Goal: Use online tool/utility: Utilize a website feature to perform a specific function

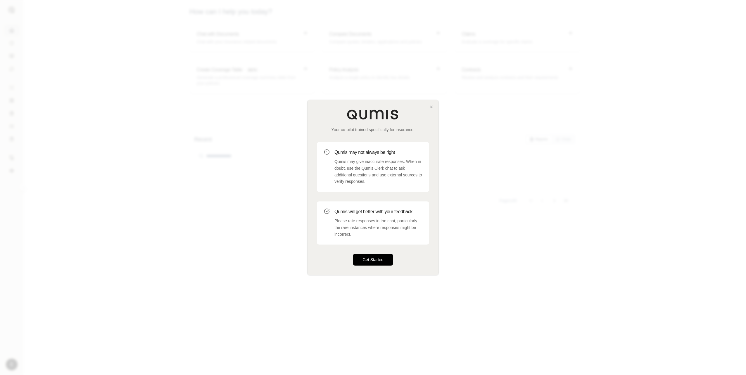
click at [382, 265] on button "Get Started" at bounding box center [373, 260] width 40 height 12
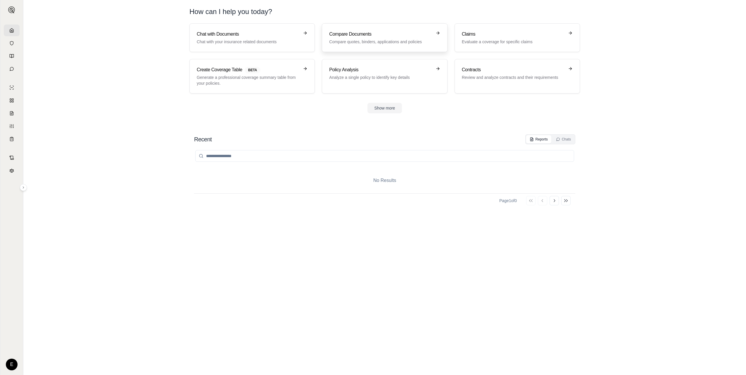
click at [374, 35] on h3 "Compare Documents" at bounding box center [380, 34] width 103 height 7
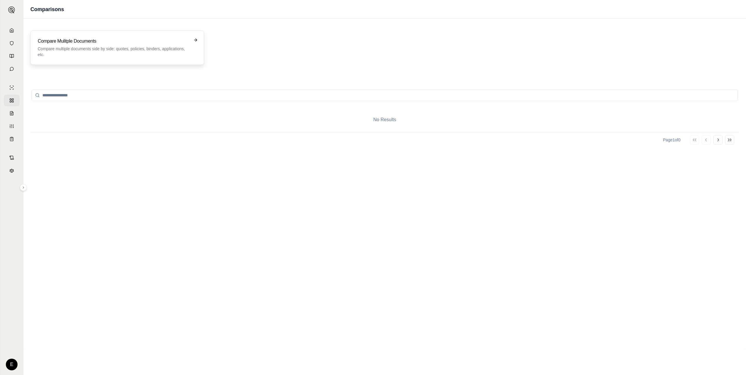
click at [179, 46] on div "Compare Mulitple Documents Compare multiple documents side by side: quotes, pol…" at bounding box center [113, 48] width 151 height 20
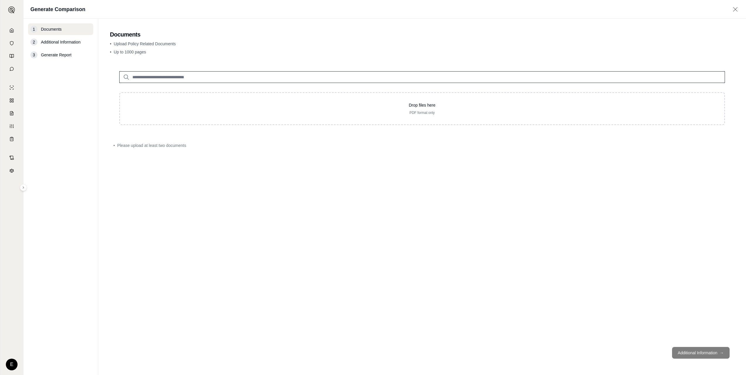
click at [185, 78] on input "search" at bounding box center [422, 77] width 606 height 12
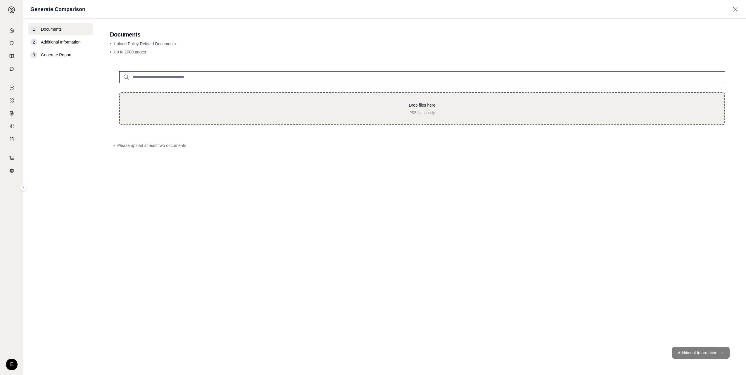
click at [361, 103] on p "Drop files here" at bounding box center [422, 105] width 586 height 6
type input "**********"
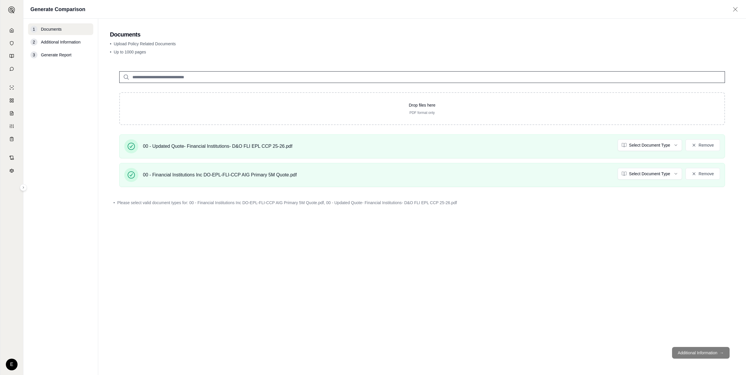
click at [699, 353] on footer "Additional Information →" at bounding box center [422, 353] width 624 height 21
click at [719, 352] on footer "Additional Information →" at bounding box center [422, 353] width 624 height 21
click at [489, 216] on div "Drop files here PDF format only 00 - Updated Quote- Financial Institutions- D&O…" at bounding box center [422, 202] width 624 height 281
click at [677, 146] on html "E Generate Comparison 1 Documents 2 Additional Information 3 Generate Report Do…" at bounding box center [373, 187] width 746 height 375
click at [665, 170] on html "E Generate Comparison 1 Documents 2 Additional Information 3 Generate Report Do…" at bounding box center [373, 187] width 746 height 375
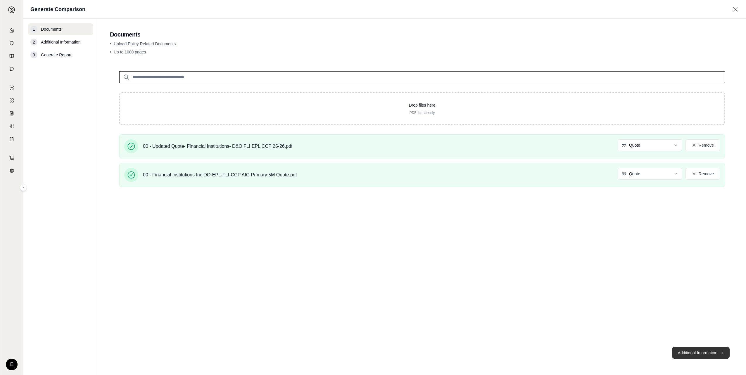
click at [699, 352] on button "Additional Information →" at bounding box center [701, 353] width 58 height 12
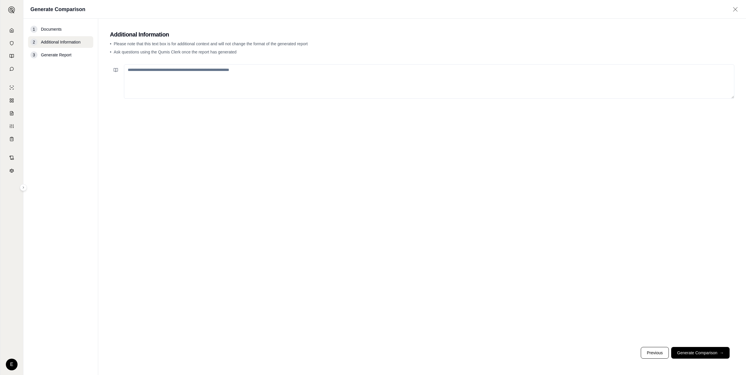
click at [213, 80] on textarea at bounding box center [429, 81] width 610 height 34
drag, startPoint x: 144, startPoint y: 83, endPoint x: 140, endPoint y: 82, distance: 4.0
click at [144, 83] on textarea at bounding box center [429, 81] width 610 height 34
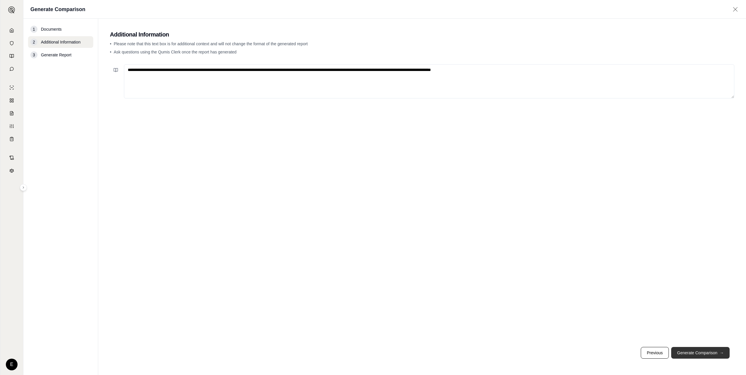
type textarea "**********"
click at [706, 355] on button "Generate Comparison →" at bounding box center [700, 353] width 58 height 12
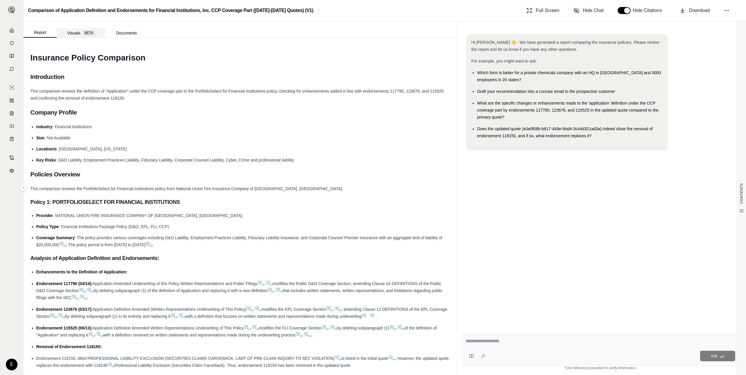
click at [73, 33] on button "Visuals BETA" at bounding box center [81, 32] width 49 height 9
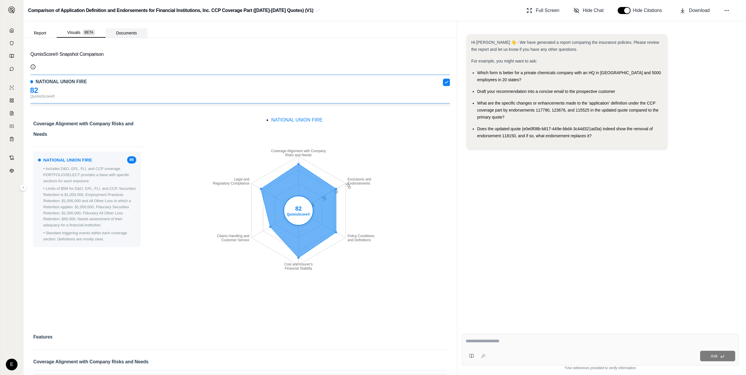
click at [126, 32] on button "Documents" at bounding box center [127, 32] width 42 height 9
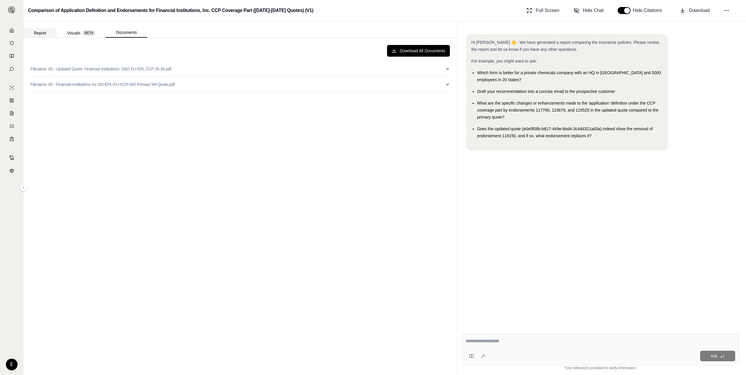
click at [35, 33] on button "Report" at bounding box center [39, 32] width 33 height 9
